Goal: Task Accomplishment & Management: Complete application form

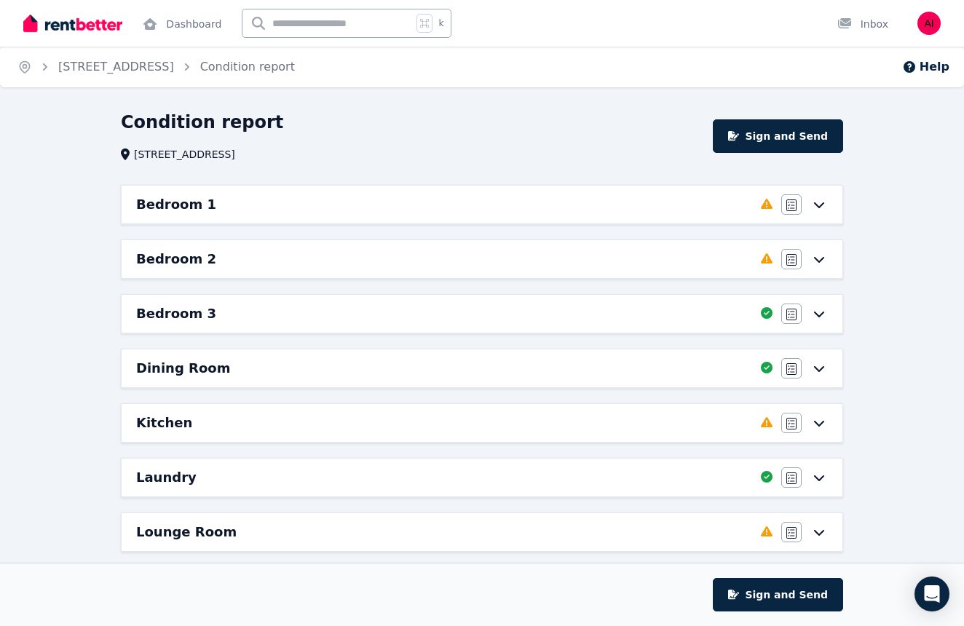
click at [817, 207] on icon at bounding box center [818, 205] width 17 height 12
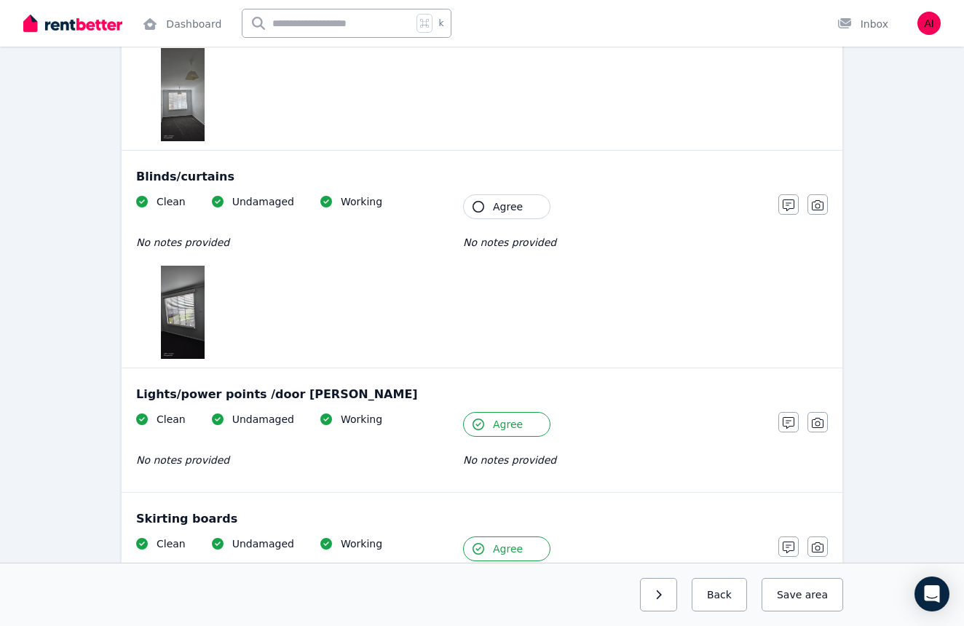
scroll to position [1071, 0]
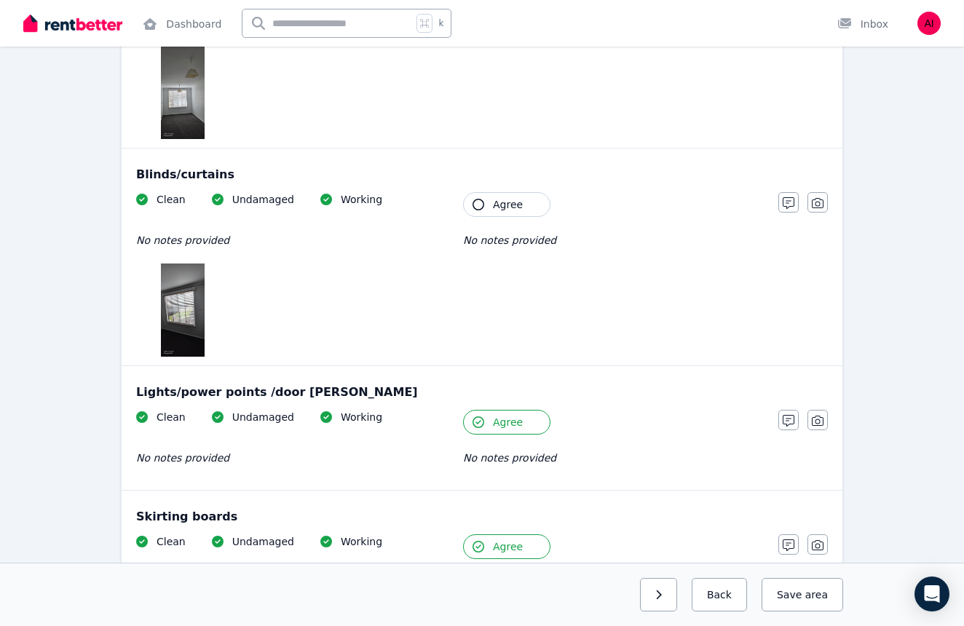
click at [479, 204] on icon "button" at bounding box center [478, 205] width 12 height 12
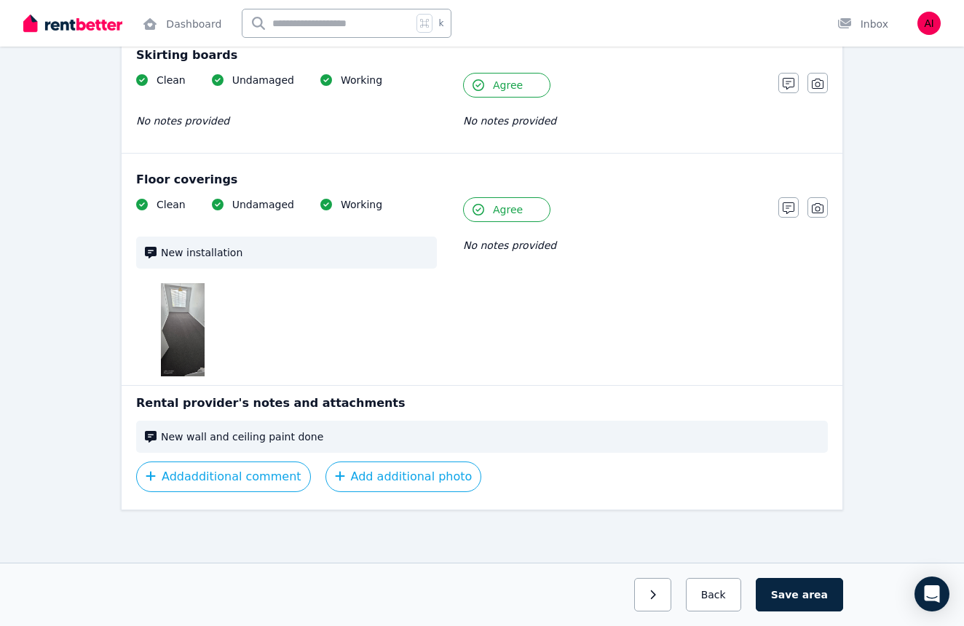
scroll to position [1532, 0]
click at [790, 592] on button "Save area" at bounding box center [799, 594] width 87 height 33
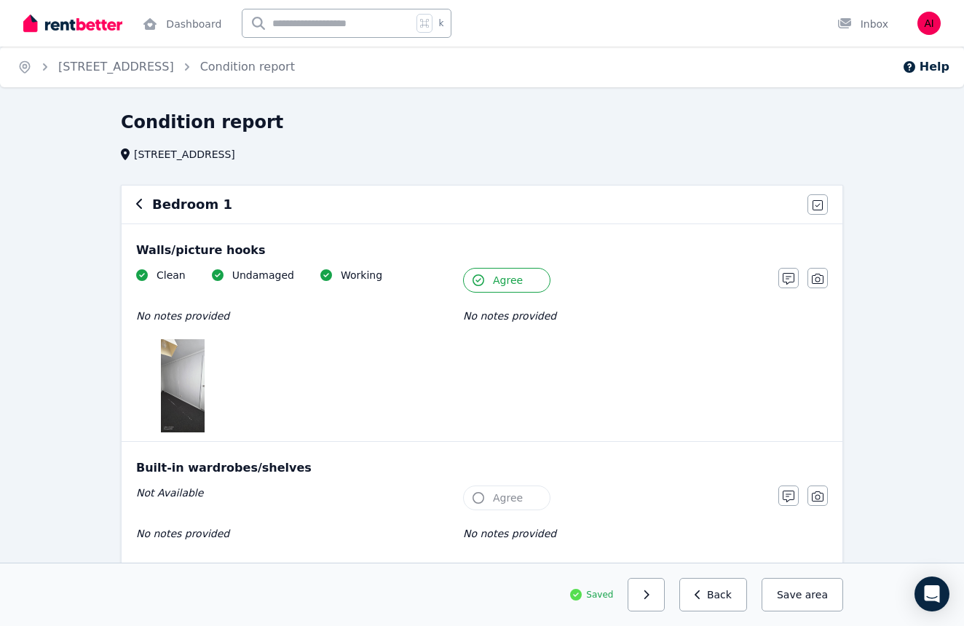
scroll to position [0, 0]
click at [933, 24] on img "button" at bounding box center [928, 23] width 23 height 23
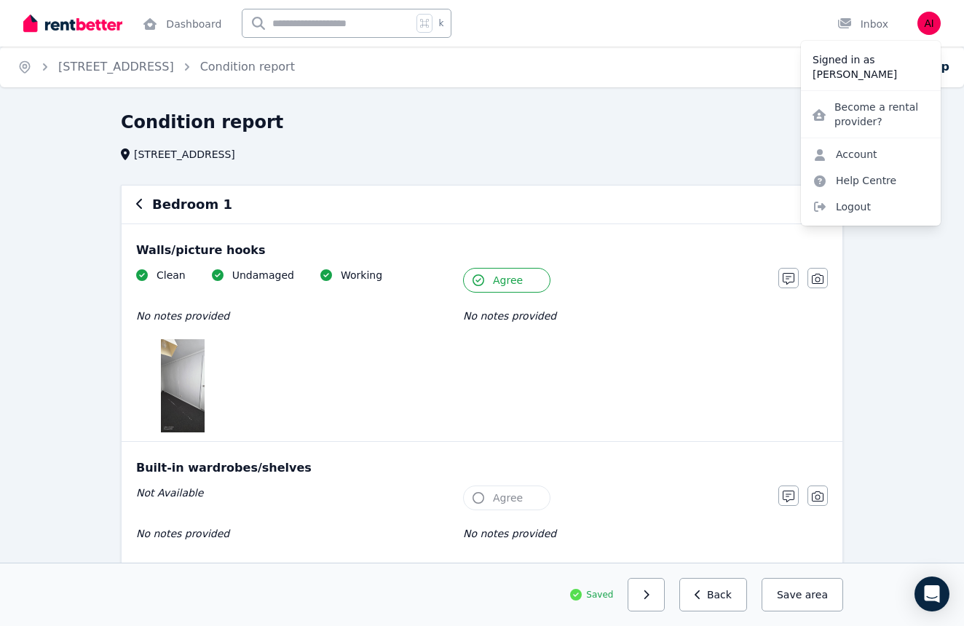
click at [681, 143] on div "Condition report [STREET_ADDRESS]" at bounding box center [477, 136] width 713 height 51
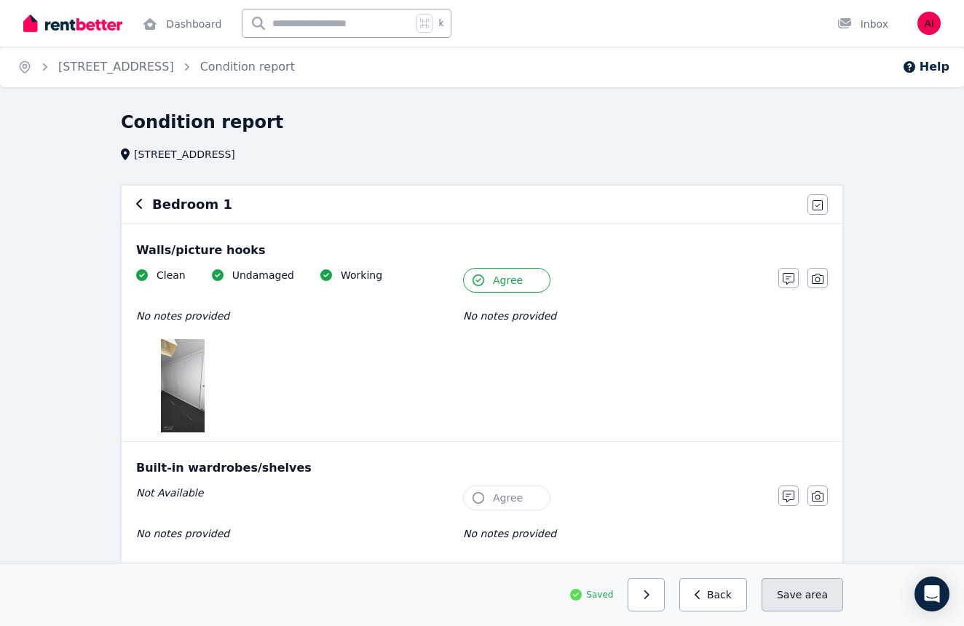
click at [797, 600] on button "Save area" at bounding box center [802, 594] width 82 height 33
click at [701, 592] on icon "button" at bounding box center [697, 595] width 7 height 10
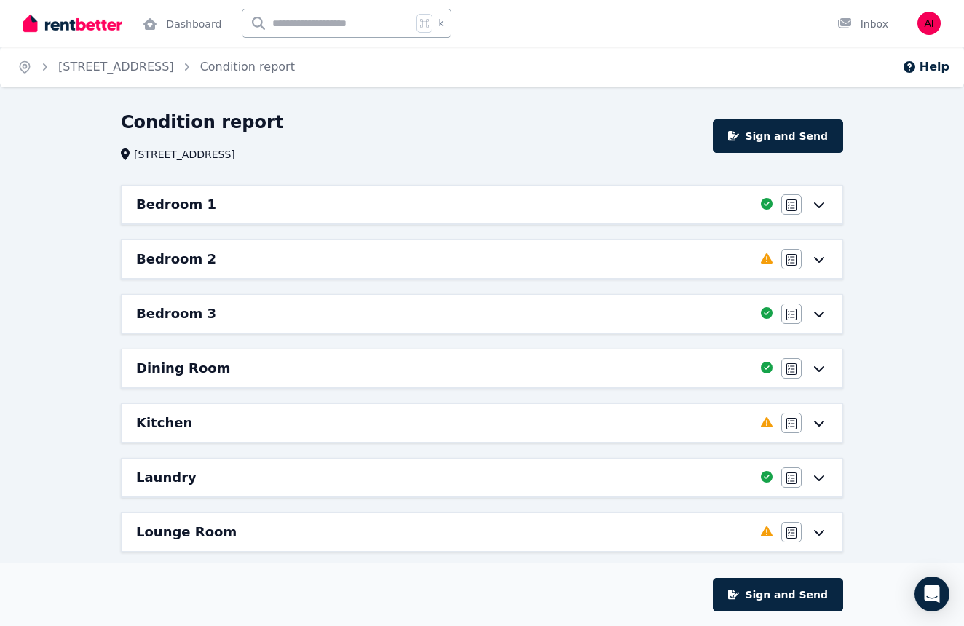
click at [820, 261] on icon at bounding box center [819, 260] width 10 height 6
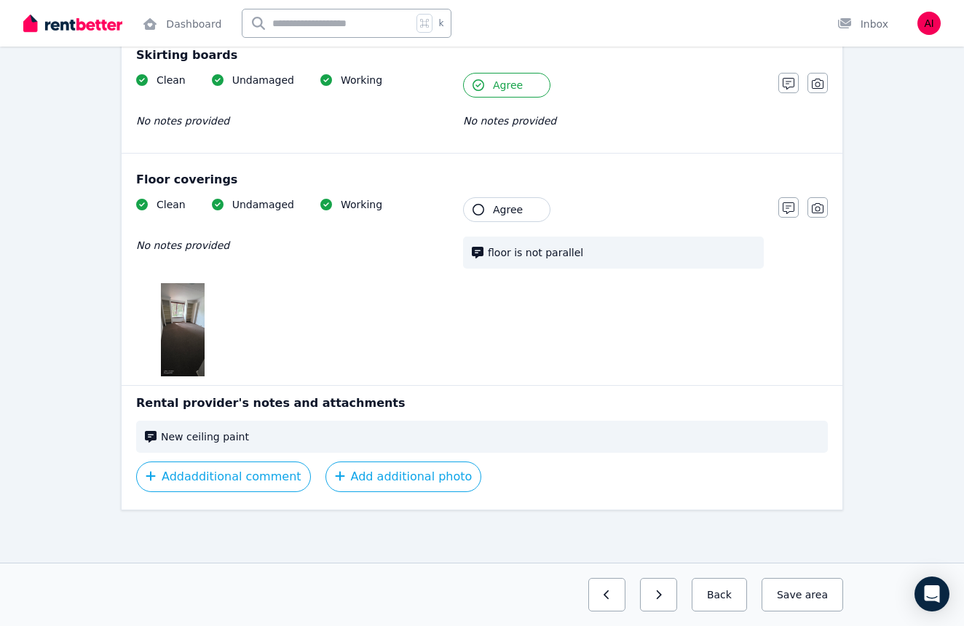
scroll to position [1576, 0]
click at [792, 592] on button "Save area" at bounding box center [802, 594] width 82 height 33
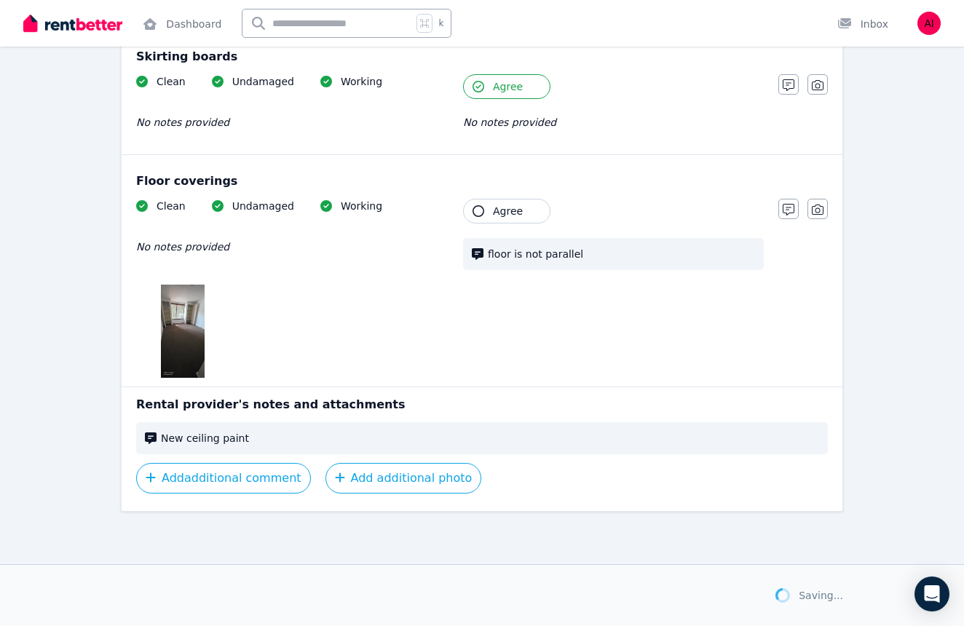
scroll to position [1574, 0]
click at [730, 592] on button "Back" at bounding box center [713, 594] width 68 height 33
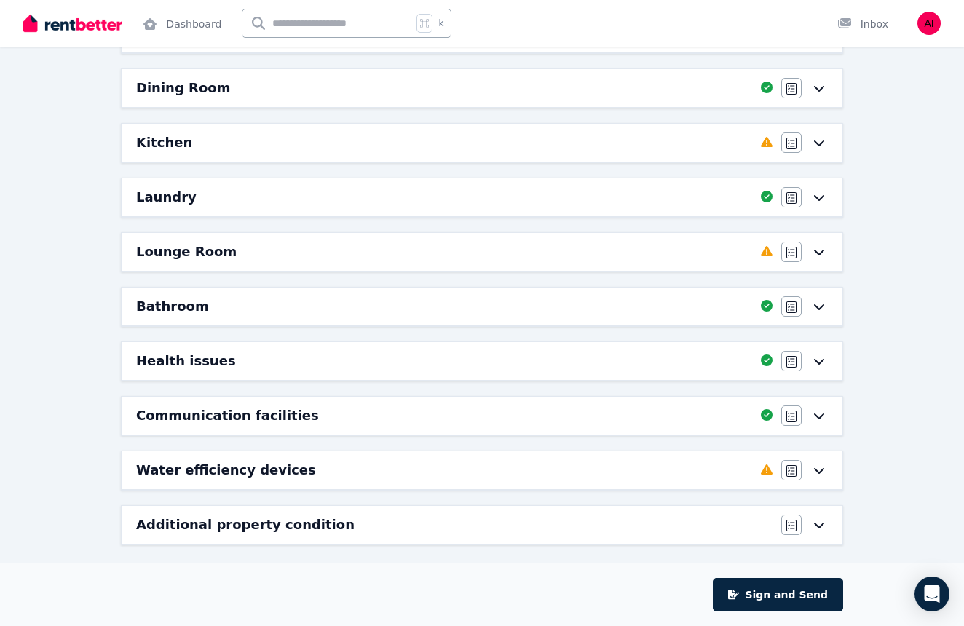
click at [820, 142] on icon at bounding box center [818, 143] width 17 height 12
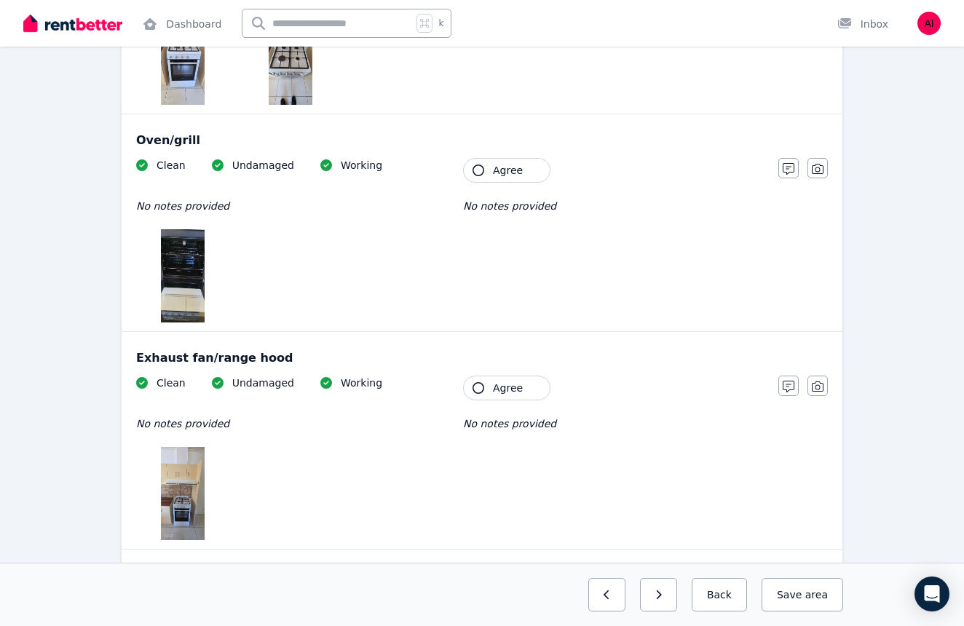
scroll to position [2084, 0]
click at [477, 382] on icon "button" at bounding box center [478, 388] width 12 height 12
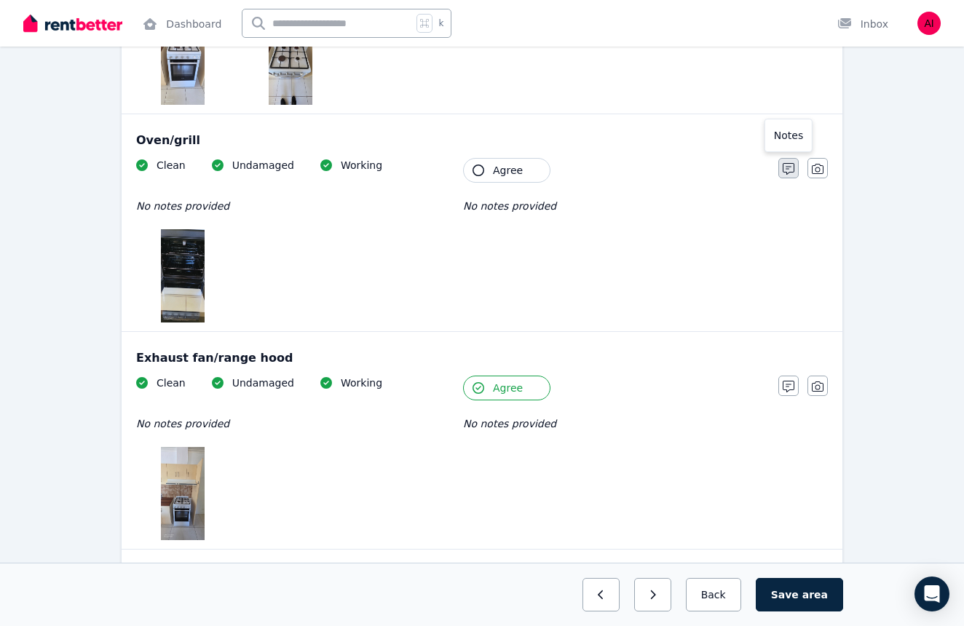
click at [785, 175] on button "button" at bounding box center [788, 168] width 20 height 20
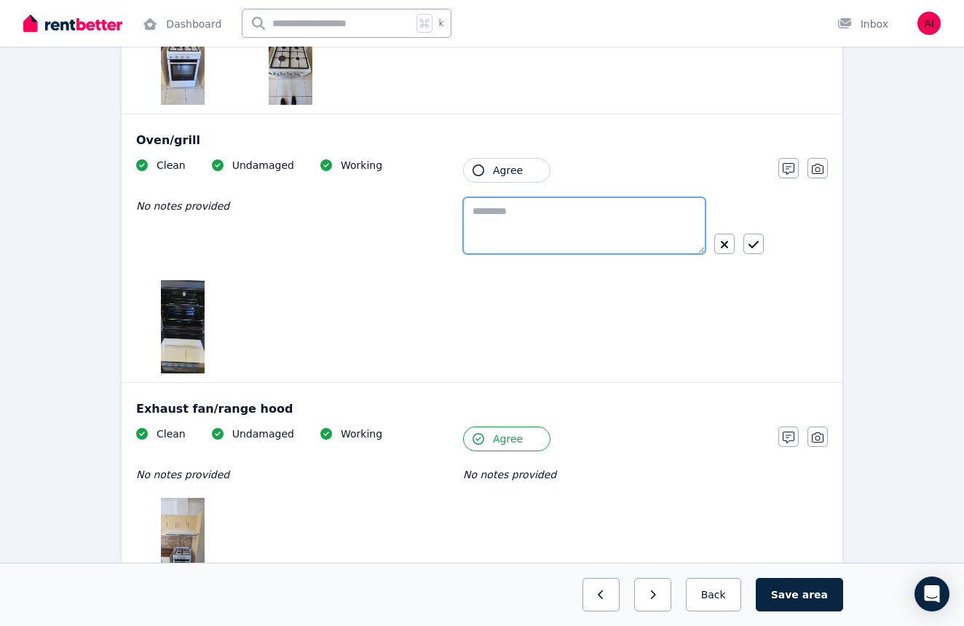
click at [609, 221] on textarea at bounding box center [584, 225] width 242 height 57
type textarea "**********"
click at [753, 244] on icon "button" at bounding box center [753, 245] width 10 height 12
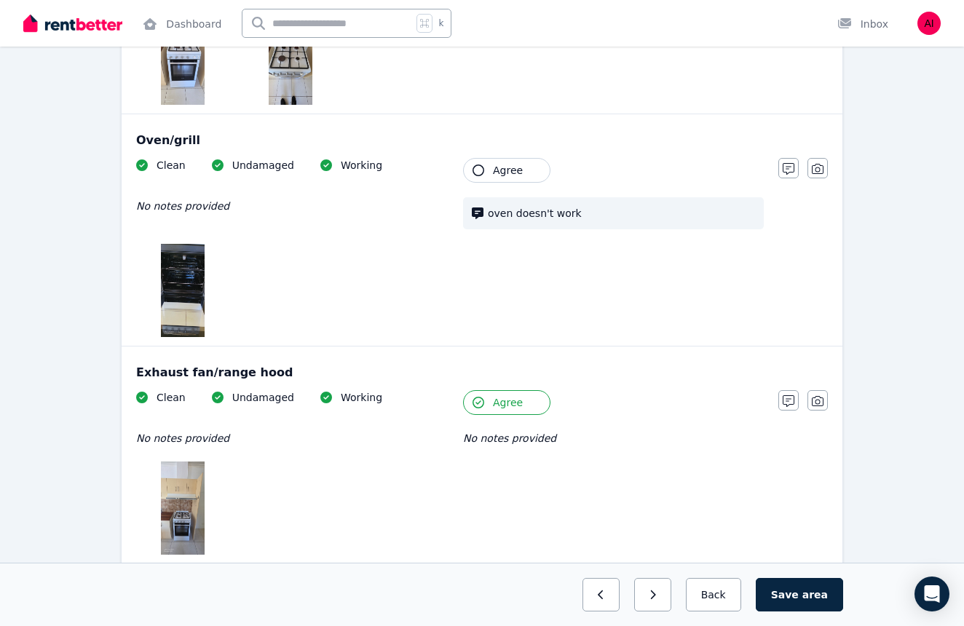
click at [477, 170] on icon "button" at bounding box center [478, 170] width 12 height 12
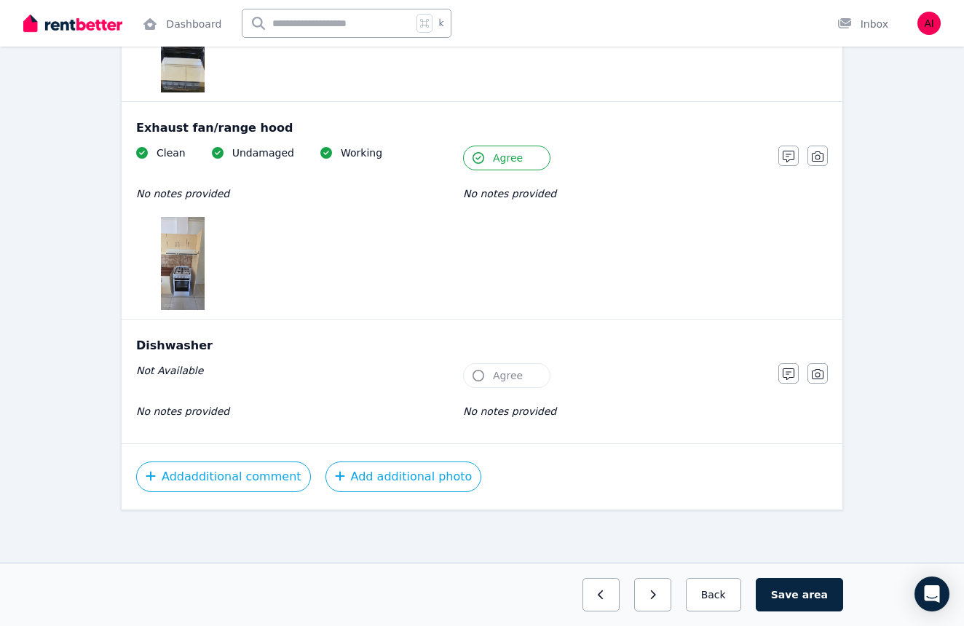
scroll to position [2328, 0]
click at [809, 590] on span "area" at bounding box center [814, 594] width 25 height 15
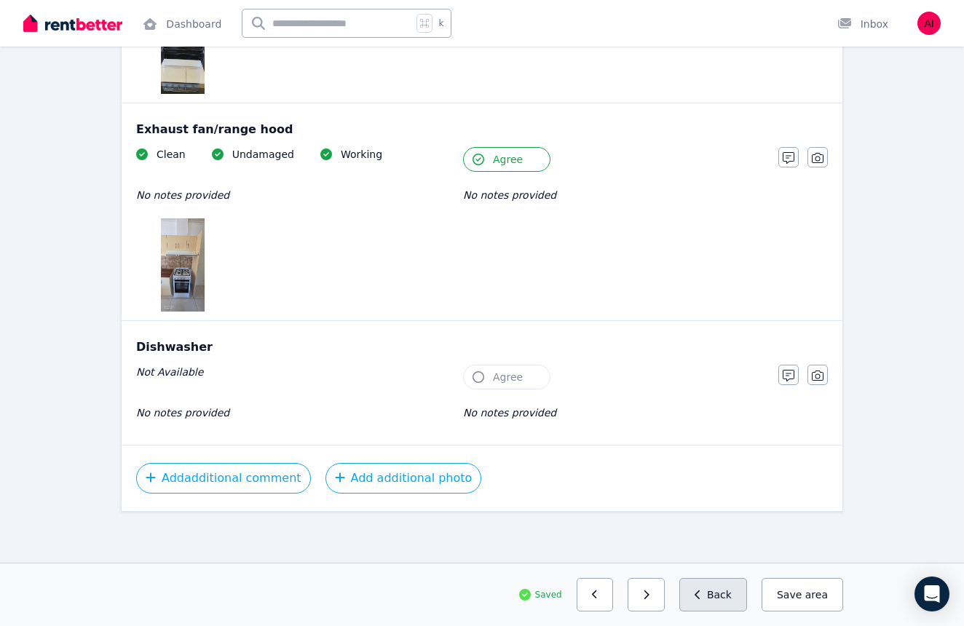
click at [701, 597] on icon "button" at bounding box center [697, 595] width 7 height 10
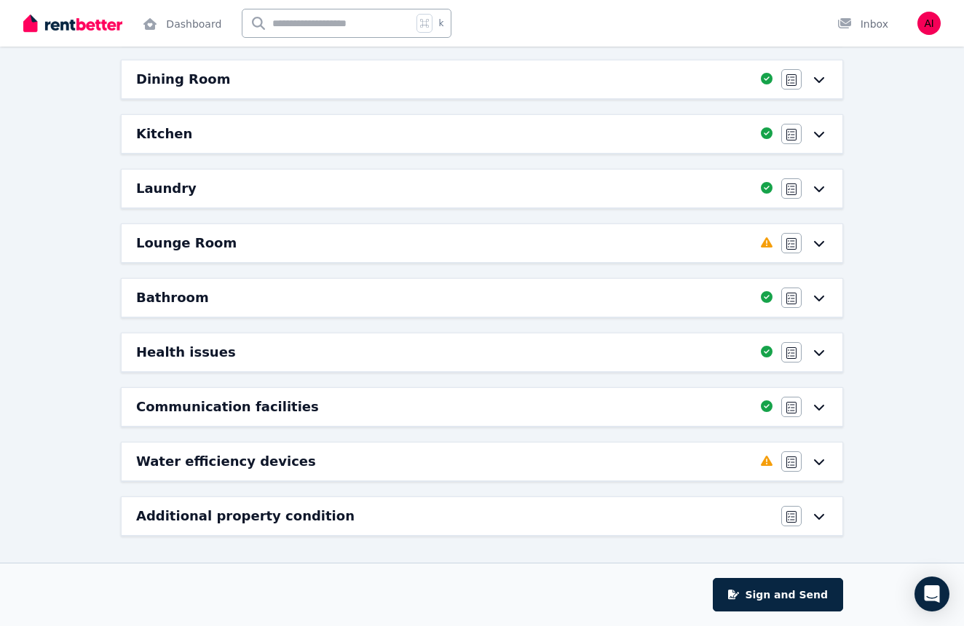
scroll to position [280, 0]
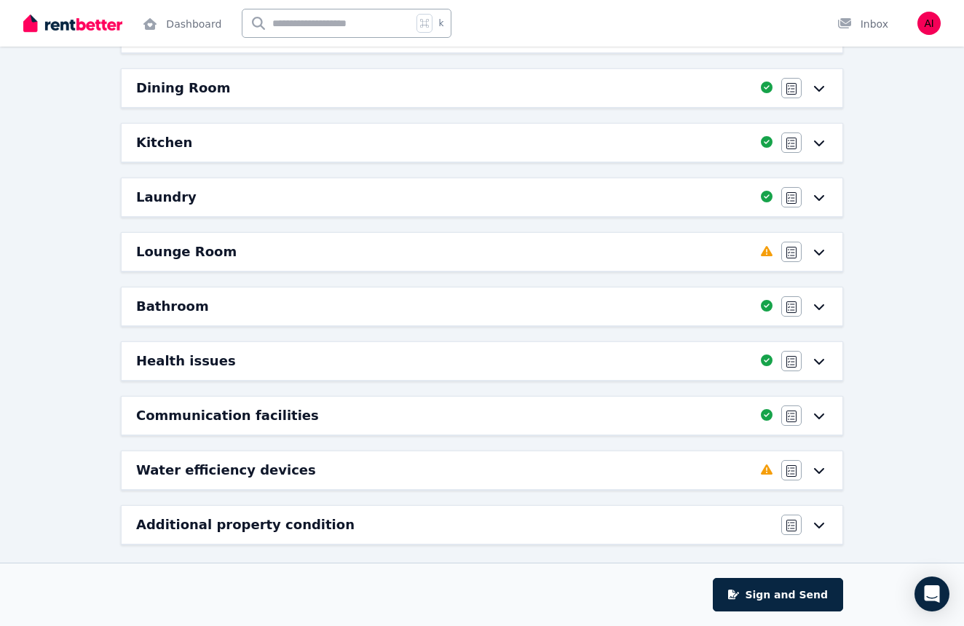
click at [820, 247] on icon at bounding box center [818, 252] width 17 height 12
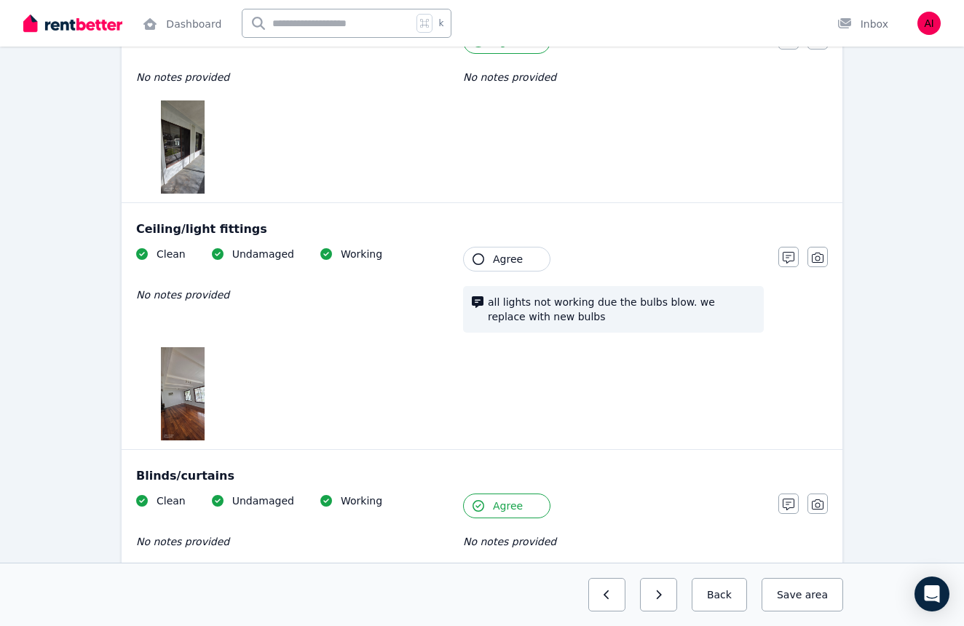
scroll to position [582, 0]
click at [479, 260] on icon "button" at bounding box center [478, 258] width 12 height 12
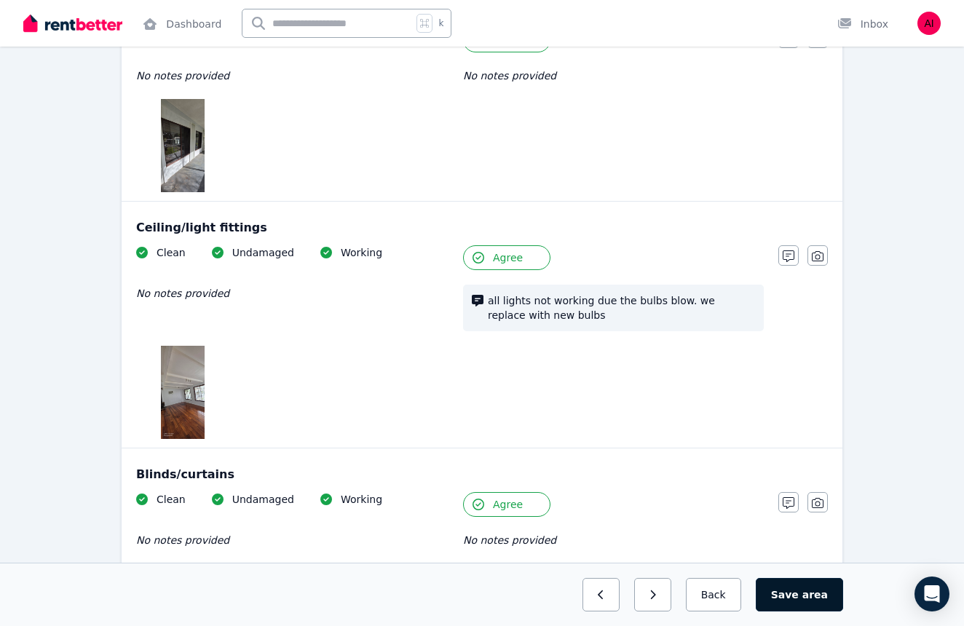
click at [791, 590] on button "Save area" at bounding box center [799, 594] width 87 height 33
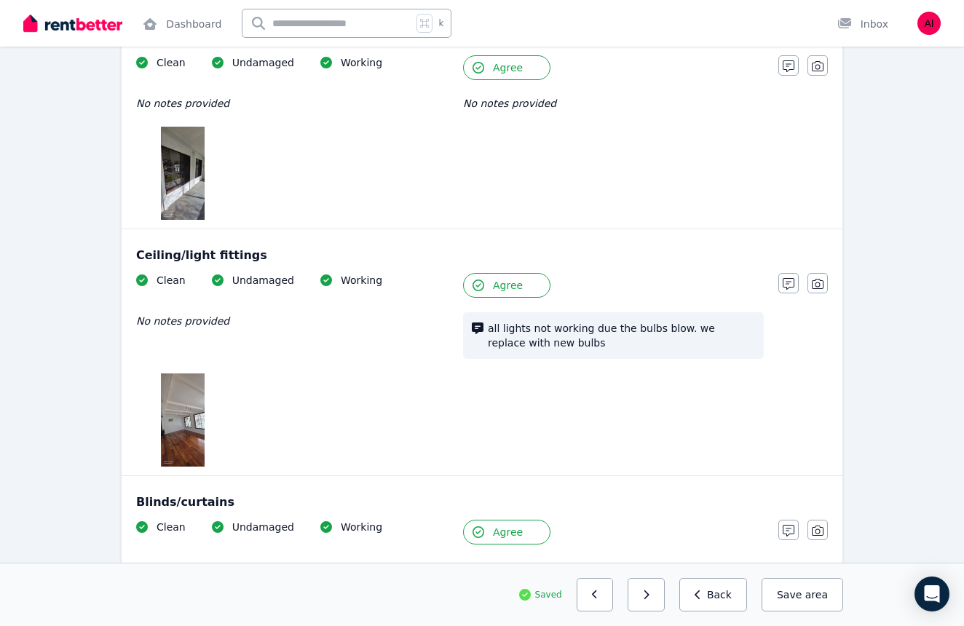
scroll to position [550, 0]
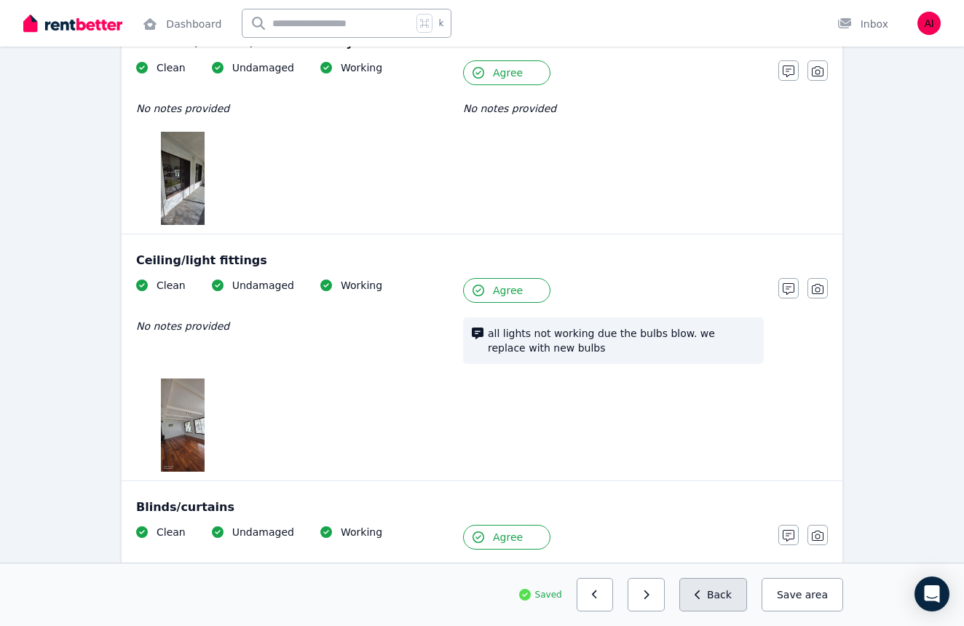
click at [712, 593] on button "Back" at bounding box center [713, 594] width 68 height 33
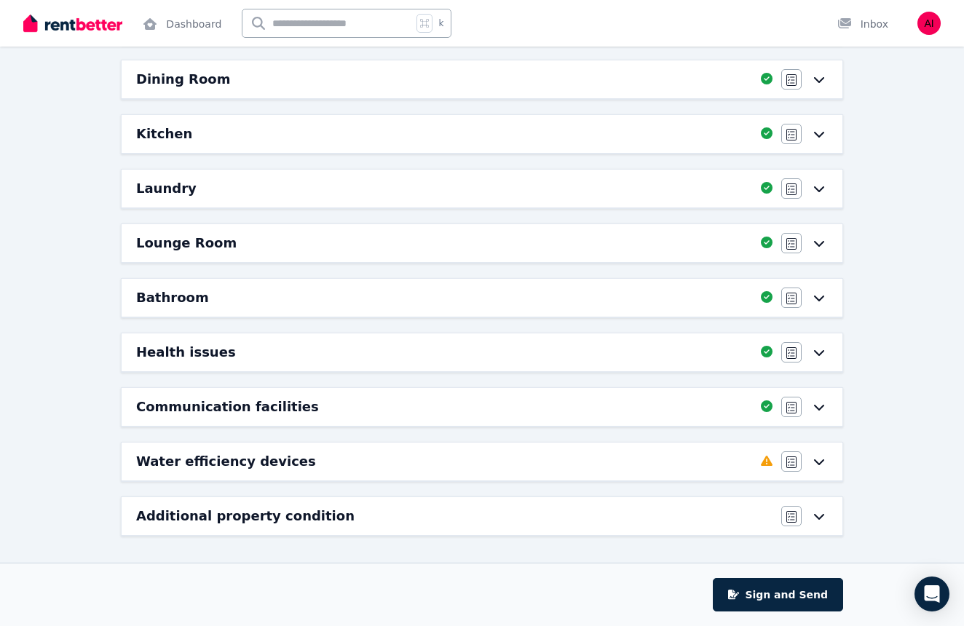
scroll to position [280, 0]
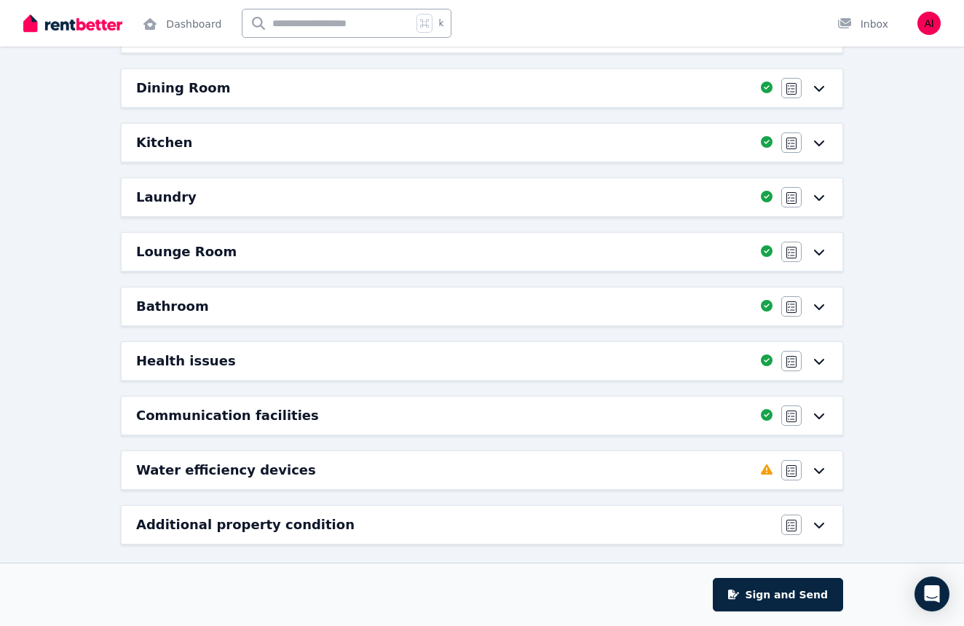
click at [818, 471] on icon at bounding box center [818, 470] width 17 height 12
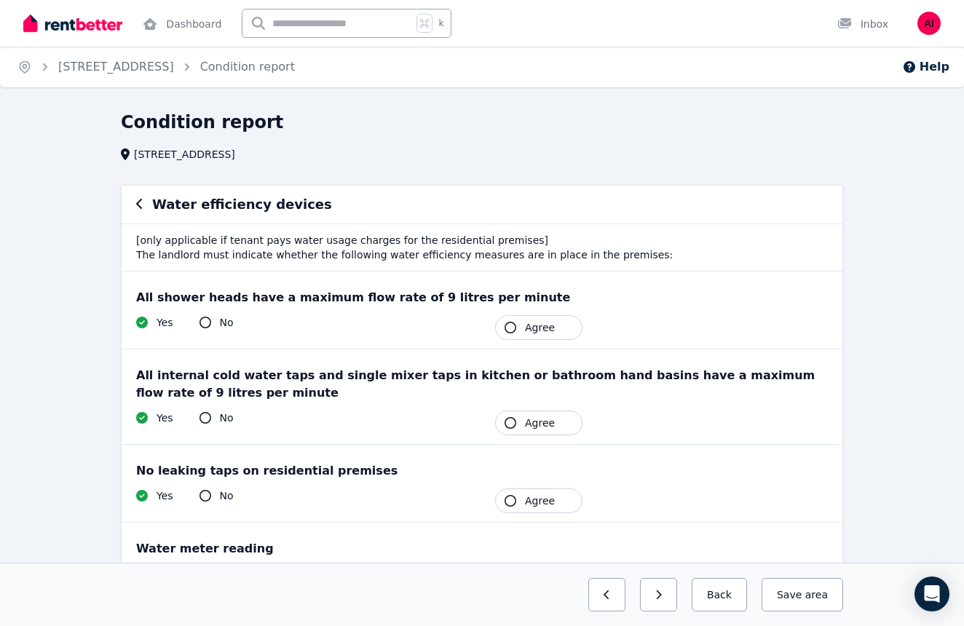
click at [509, 500] on icon "button" at bounding box center [510, 501] width 12 height 12
click at [512, 425] on icon "button" at bounding box center [510, 423] width 12 height 12
click at [512, 327] on icon "button" at bounding box center [510, 328] width 12 height 12
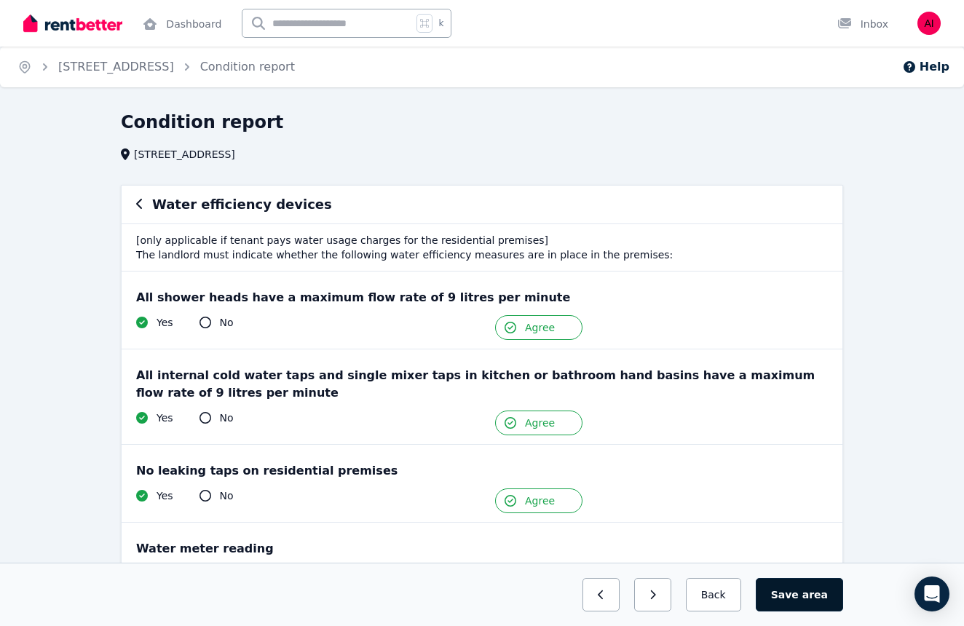
click at [823, 594] on span "area" at bounding box center [814, 594] width 25 height 15
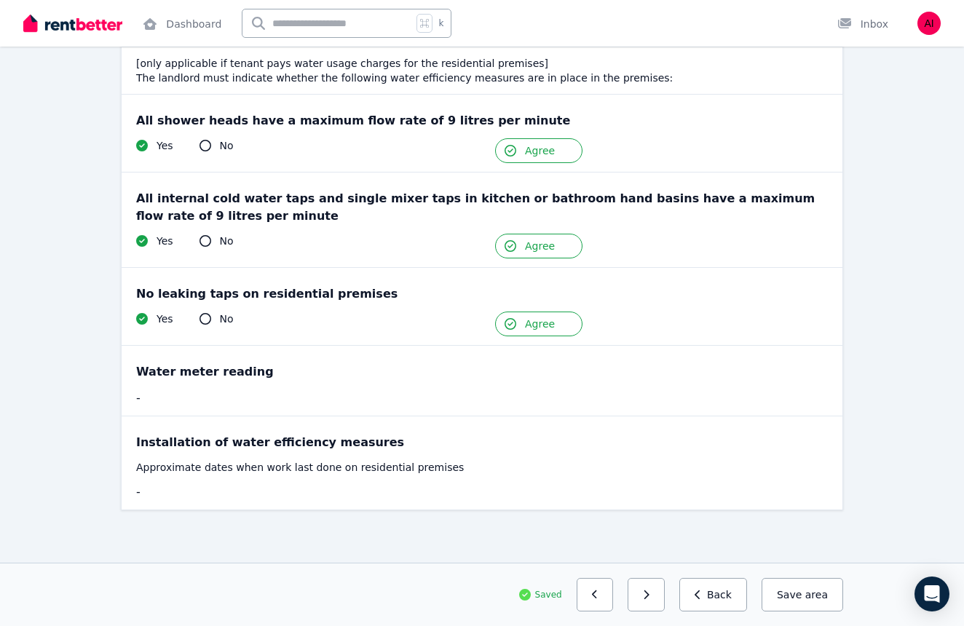
scroll to position [177, 0]
click at [730, 593] on button "Back" at bounding box center [713, 594] width 68 height 33
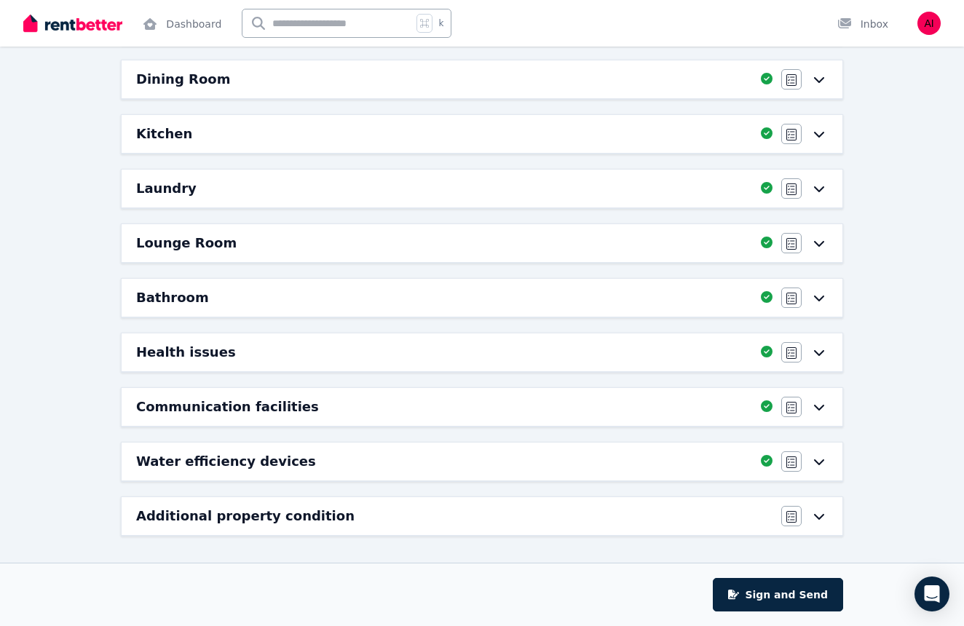
scroll to position [289, 0]
click at [821, 517] on icon at bounding box center [819, 517] width 10 height 6
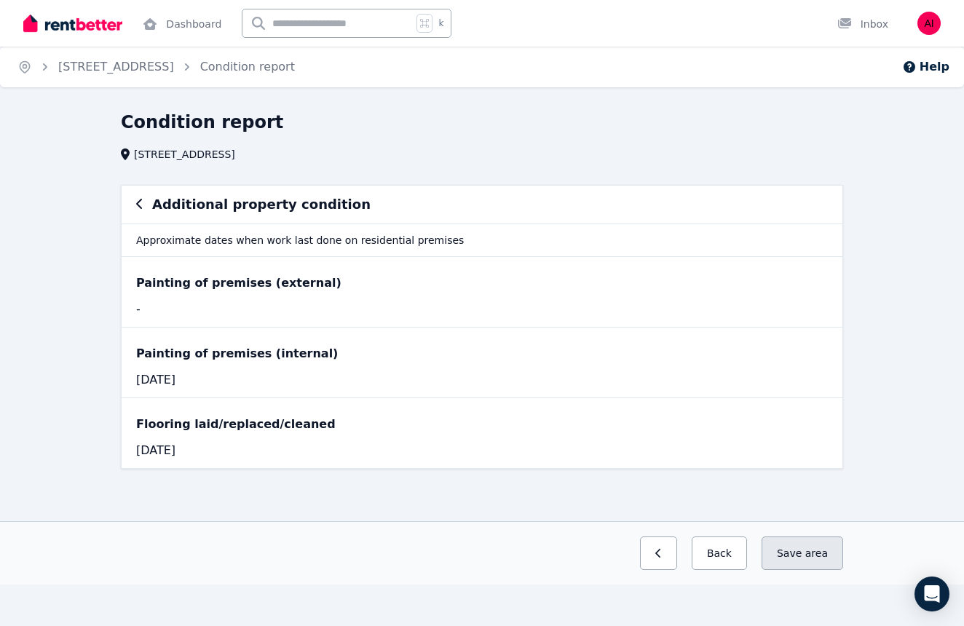
click at [794, 550] on button "Save area" at bounding box center [802, 552] width 82 height 33
click at [808, 552] on span "area" at bounding box center [816, 553] width 23 height 15
click at [734, 552] on button "Back" at bounding box center [718, 552] width 55 height 33
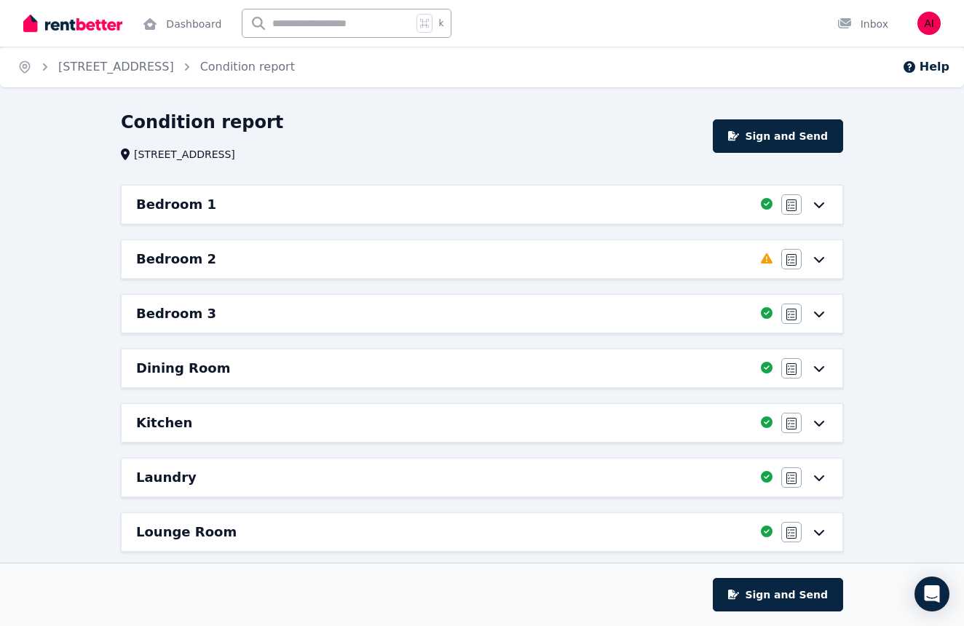
click at [823, 257] on icon at bounding box center [819, 260] width 10 height 6
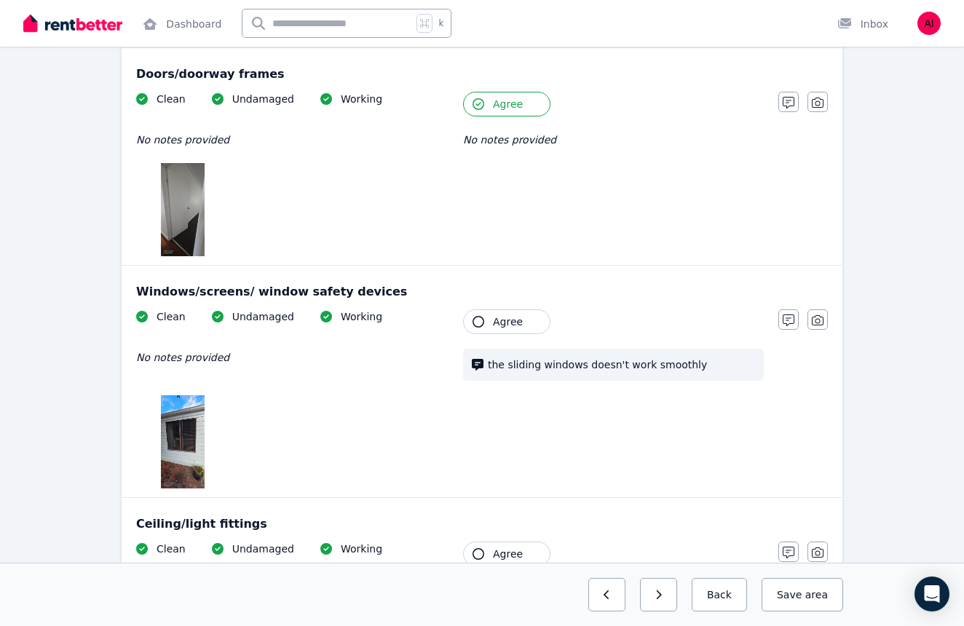
scroll to position [531, 0]
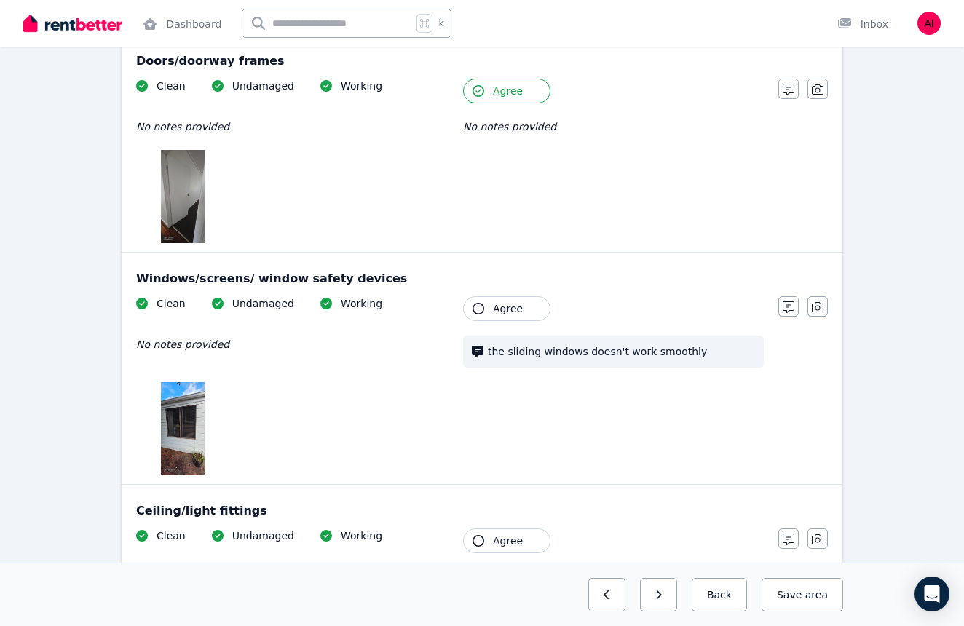
click at [476, 309] on icon "button" at bounding box center [478, 309] width 12 height 12
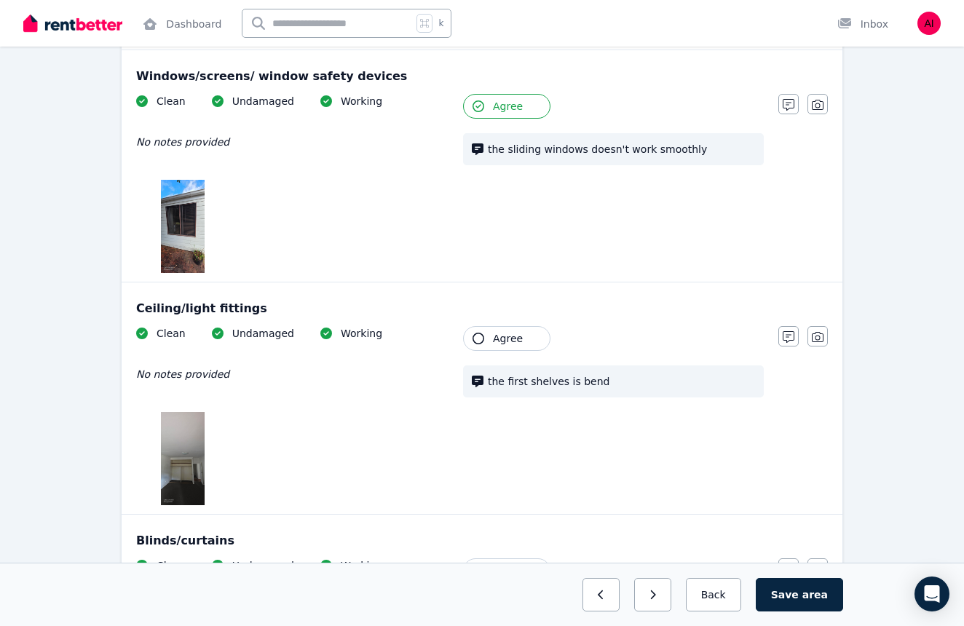
scroll to position [737, 0]
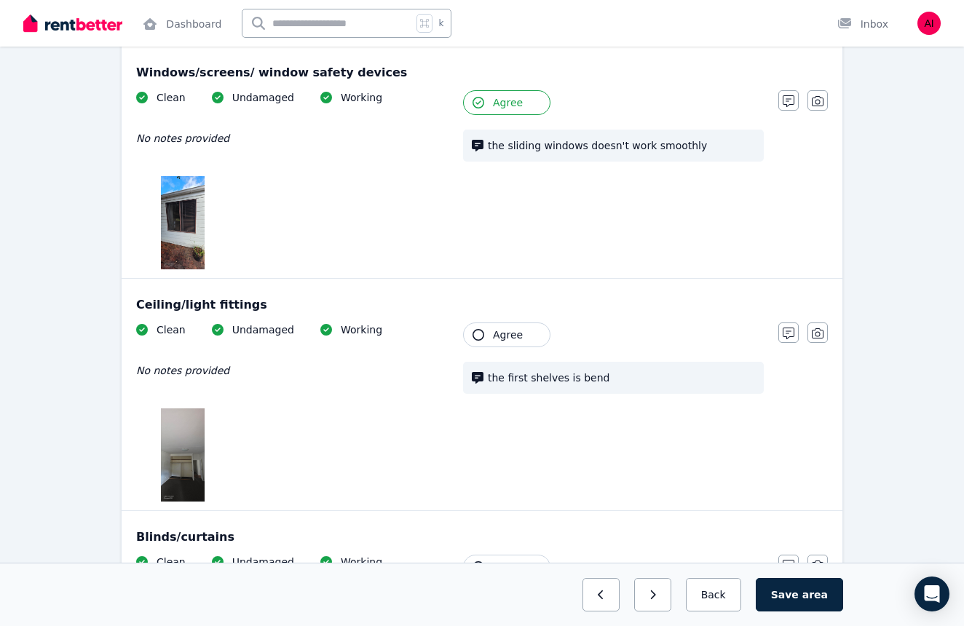
click at [477, 332] on icon "button" at bounding box center [478, 335] width 12 height 12
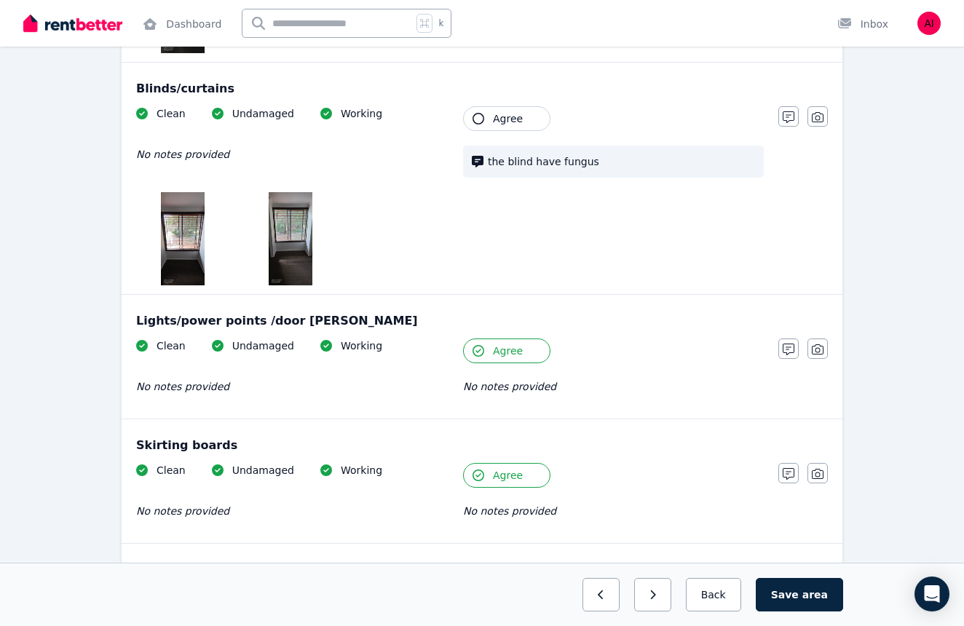
scroll to position [1187, 0]
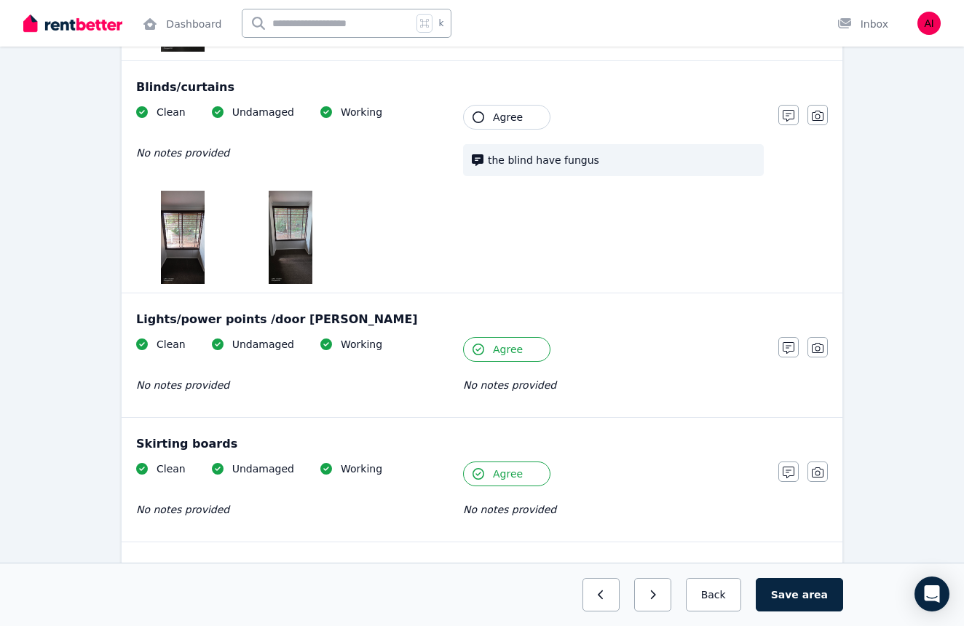
click at [478, 116] on icon "button" at bounding box center [478, 117] width 12 height 12
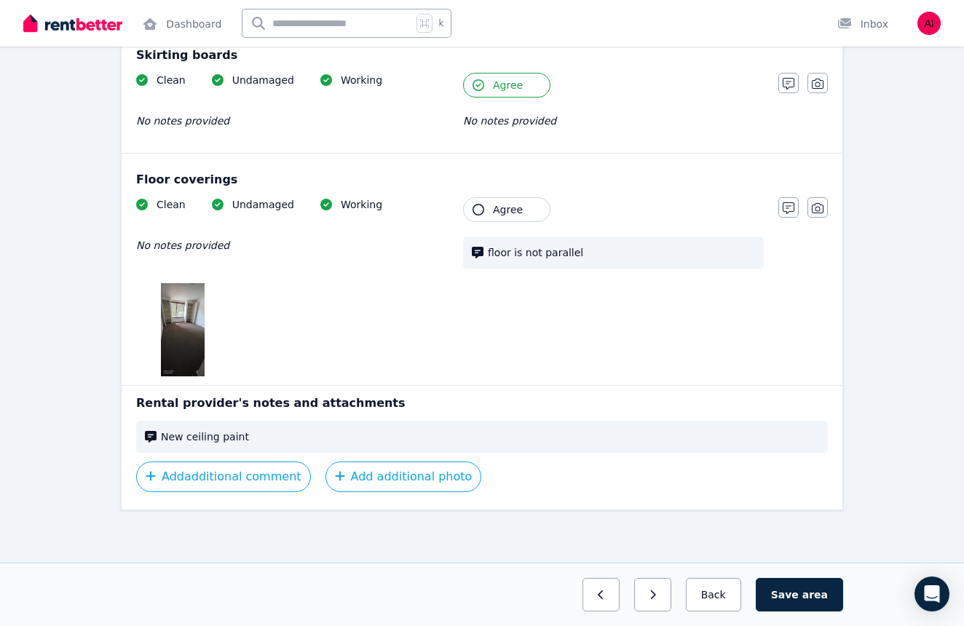
scroll to position [1576, 0]
click at [477, 209] on icon "button" at bounding box center [478, 210] width 12 height 12
click at [788, 593] on button "Save area" at bounding box center [799, 594] width 87 height 33
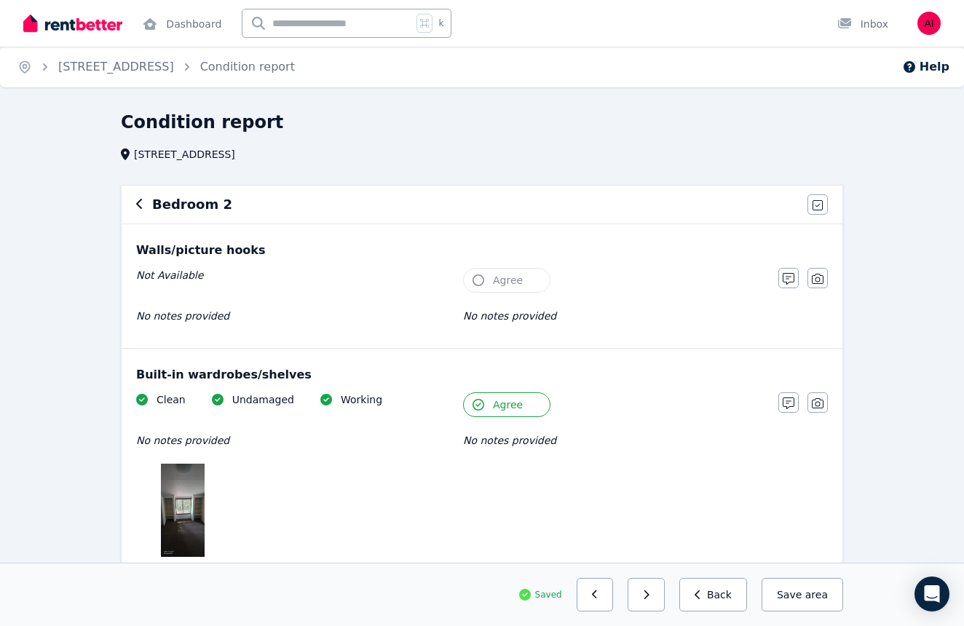
scroll to position [0, 0]
click at [798, 587] on button "Save area" at bounding box center [802, 594] width 82 height 33
click at [725, 601] on button "Back" at bounding box center [713, 594] width 68 height 33
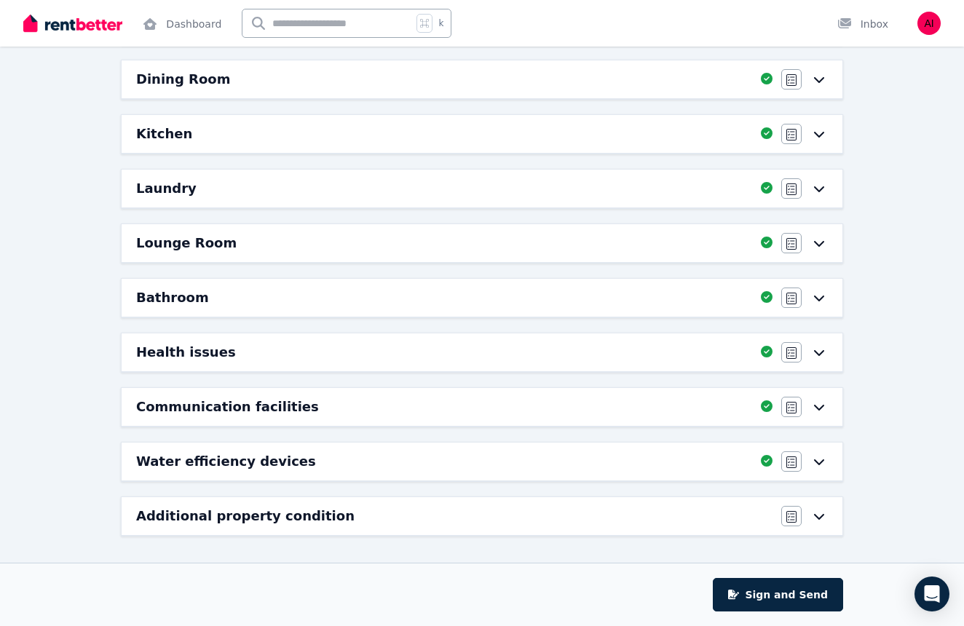
scroll to position [289, 0]
click at [806, 587] on button "Sign and Send" at bounding box center [778, 594] width 130 height 33
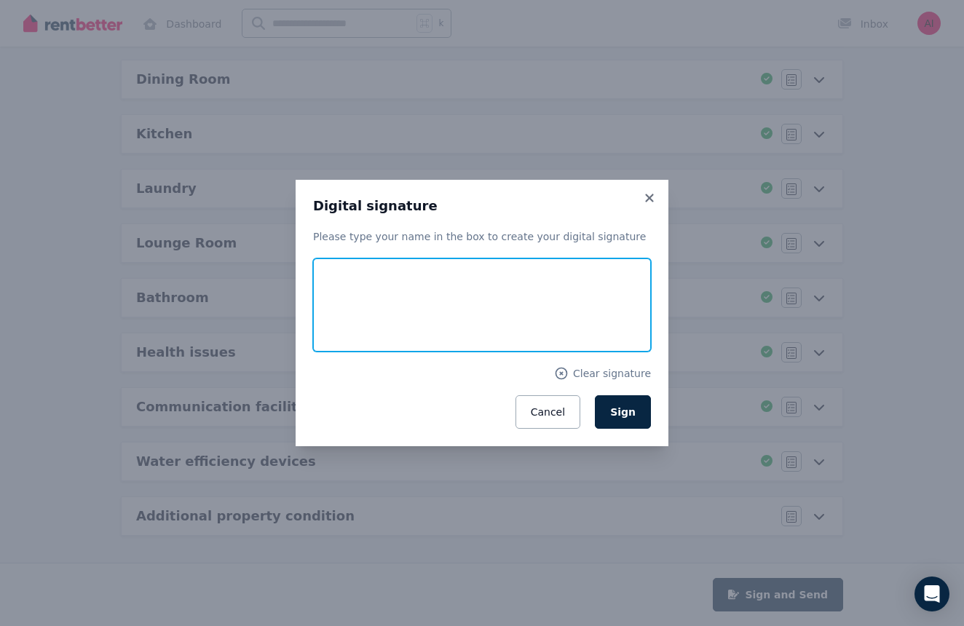
click at [353, 285] on input "text" at bounding box center [482, 304] width 338 height 93
type input "**********"
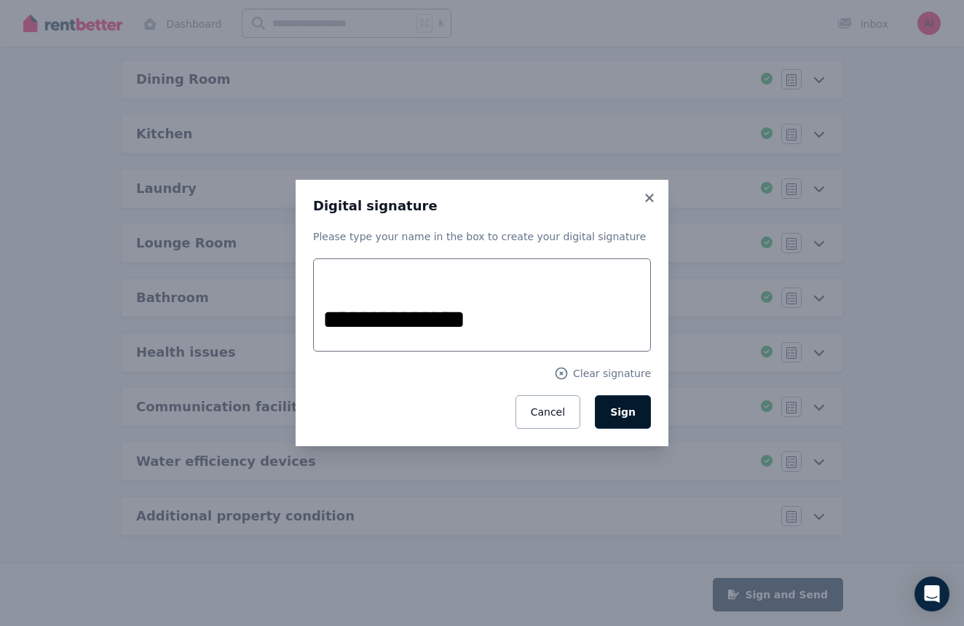
click at [634, 410] on span "Sign" at bounding box center [622, 412] width 25 height 12
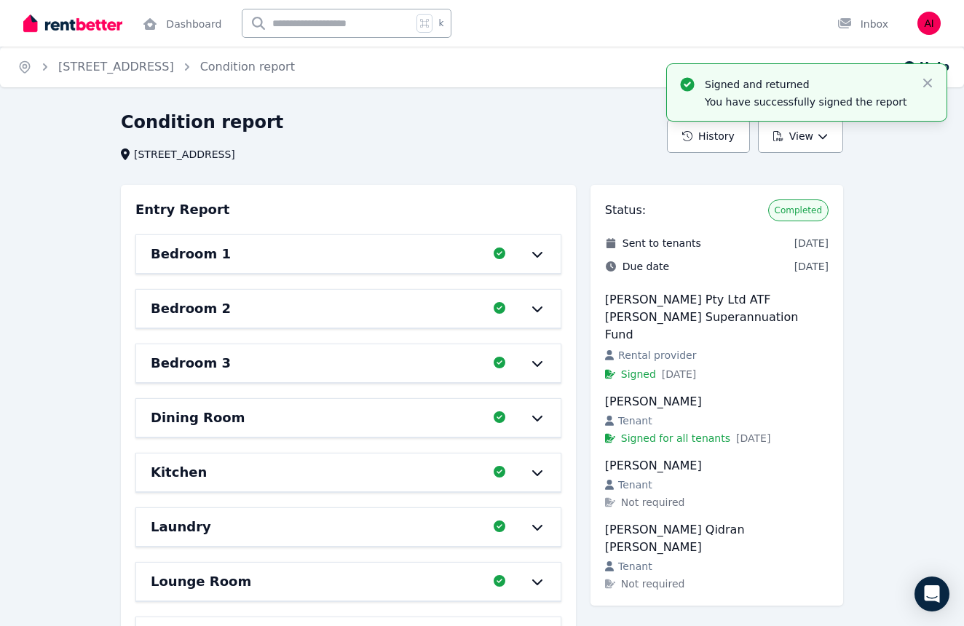
scroll to position [0, 0]
click at [931, 78] on icon "button" at bounding box center [927, 83] width 15 height 15
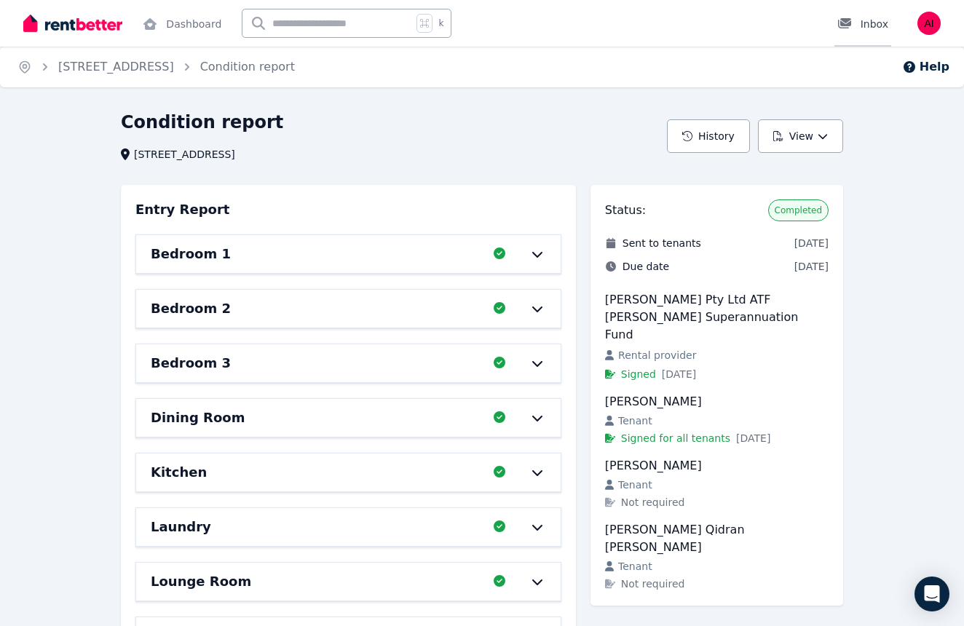
click at [877, 25] on div "Inbox" at bounding box center [862, 24] width 51 height 15
